Goal: Information Seeking & Learning: Learn about a topic

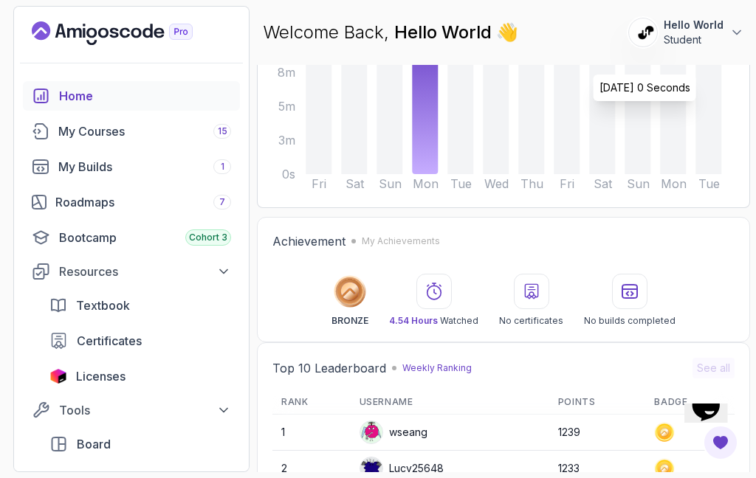
click at [109, 206] on div "Roadmaps 7" at bounding box center [143, 202] width 176 height 18
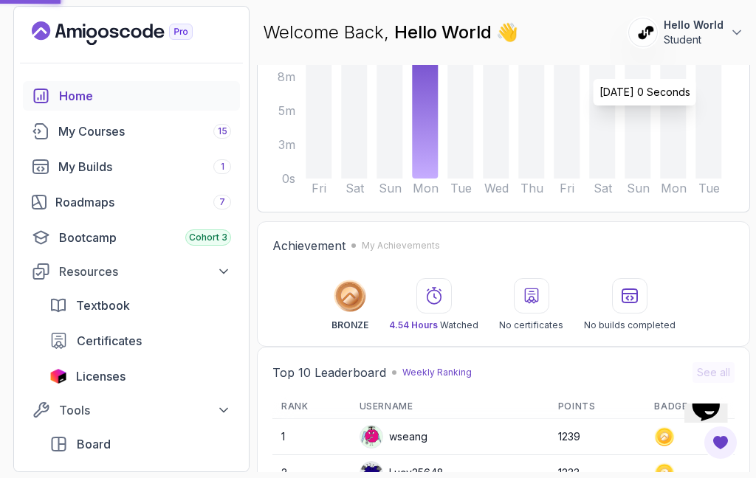
scroll to position [207, 0]
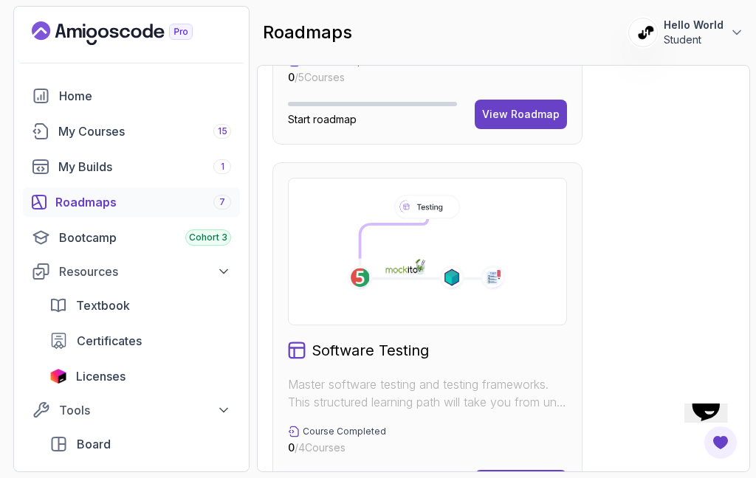
scroll to position [2140, 0]
click at [528, 467] on div "Software Testing Master software testing and testing frameworks. This structure…" at bounding box center [427, 339] width 310 height 353
click at [437, 288] on icon at bounding box center [426, 246] width 185 height 111
click at [526, 471] on button "View Roadmap" at bounding box center [521, 486] width 92 height 30
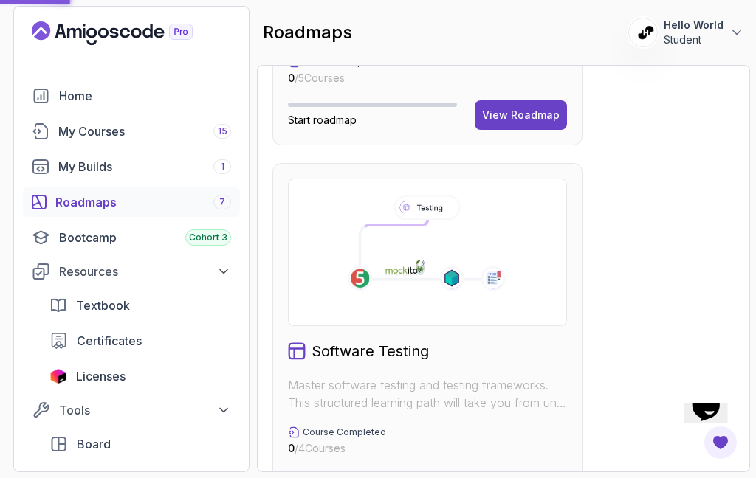
click at [512, 478] on div "View Roadmap" at bounding box center [521, 485] width 78 height 15
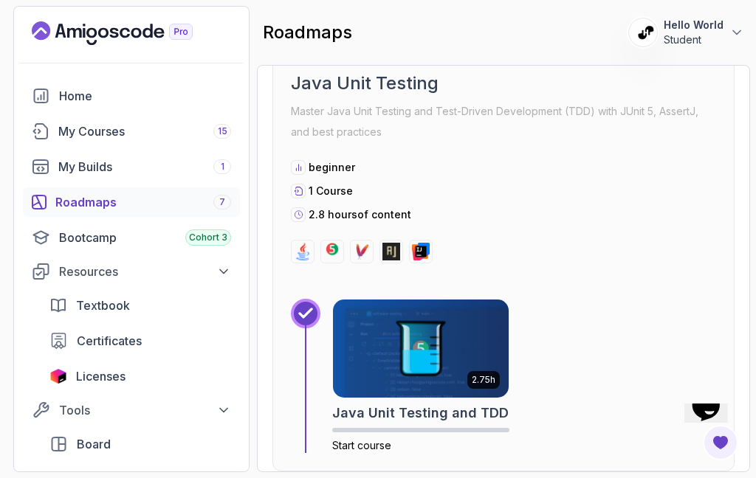
scroll to position [514, 0]
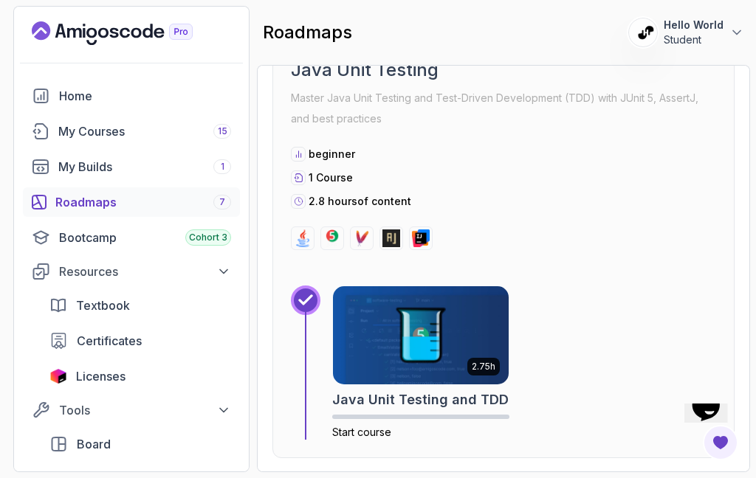
click at [426, 286] on img at bounding box center [421, 335] width 176 height 98
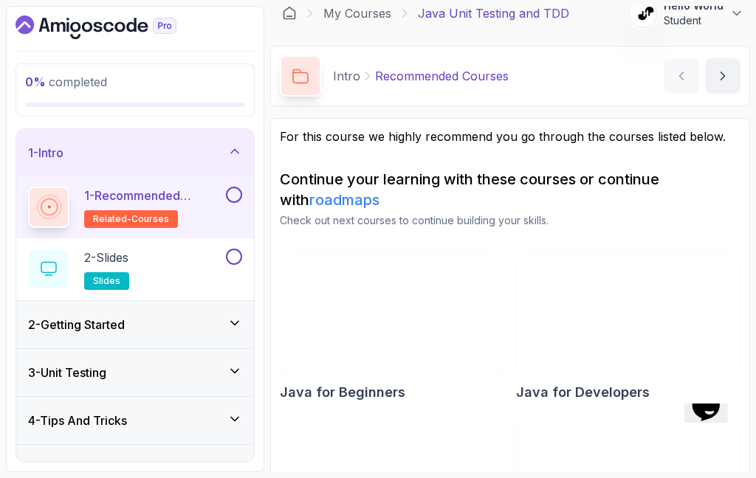
scroll to position [13, 0]
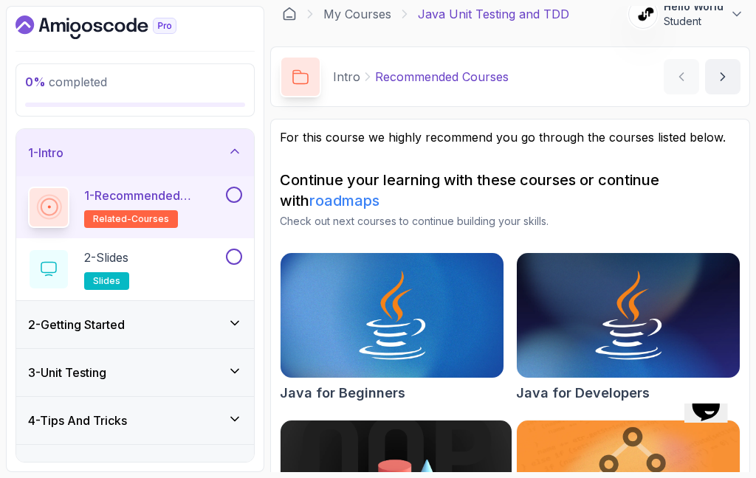
click at [208, 323] on div "2 - Getting Started" at bounding box center [135, 325] width 214 height 18
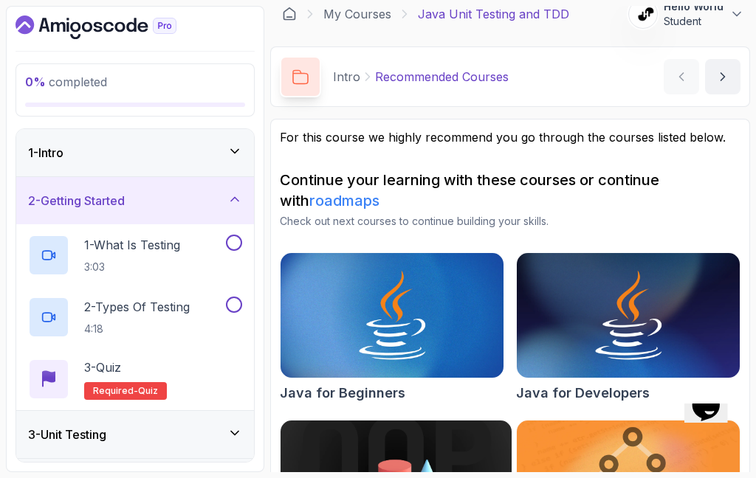
click at [200, 309] on div "2 - Types Of Testing 4:18" at bounding box center [125, 317] width 195 height 41
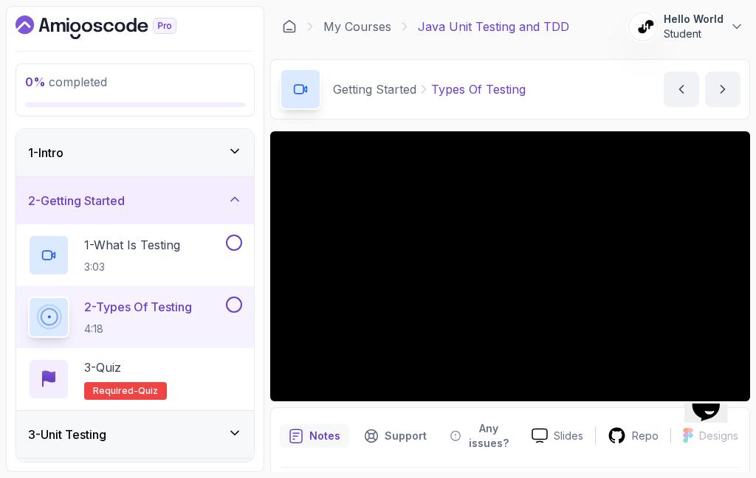
scroll to position [44, 0]
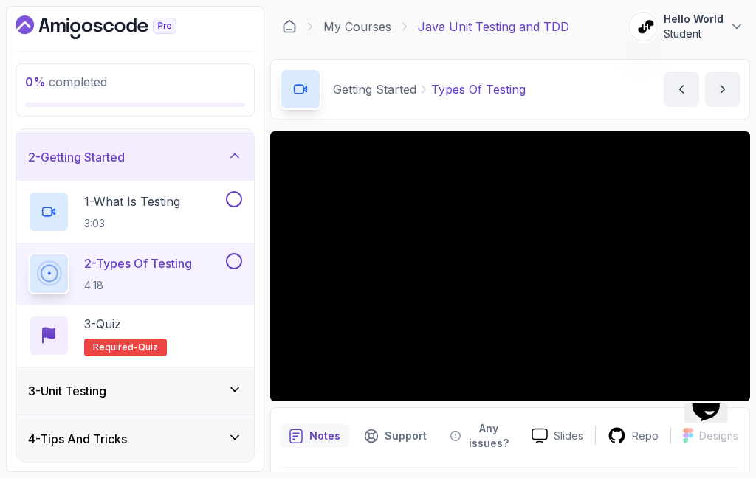
click at [100, 382] on h3 "3 - Unit Testing" at bounding box center [67, 391] width 78 height 18
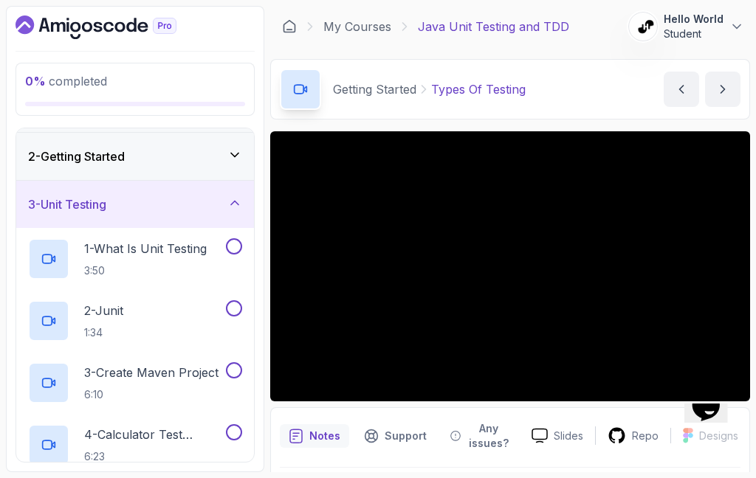
click at [100, 302] on p "2 - Junit" at bounding box center [103, 311] width 39 height 18
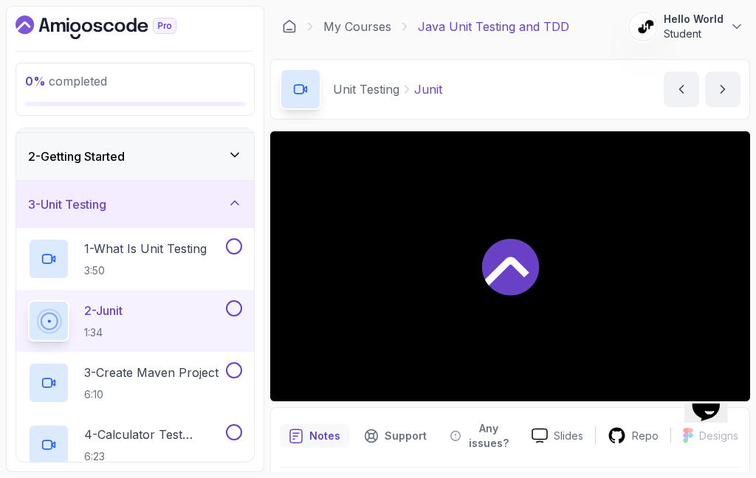
click at [100, 240] on h2 "1 - What Is Unit Testing 3:50" at bounding box center [145, 259] width 123 height 38
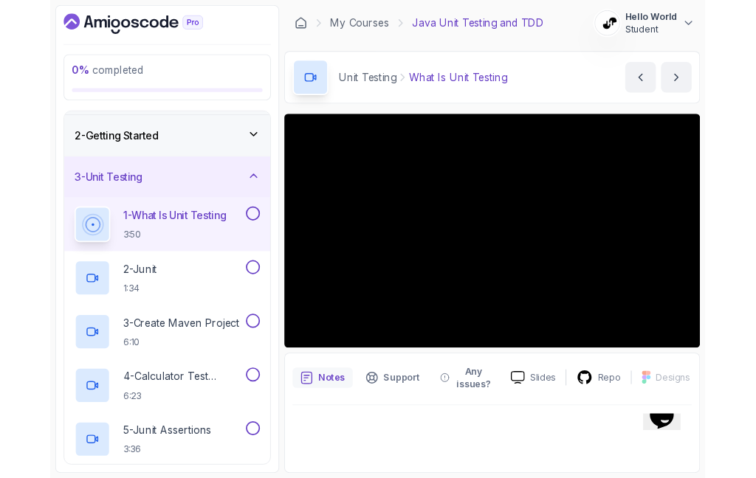
scroll to position [59, 0]
